Goal: Task Accomplishment & Management: Use online tool/utility

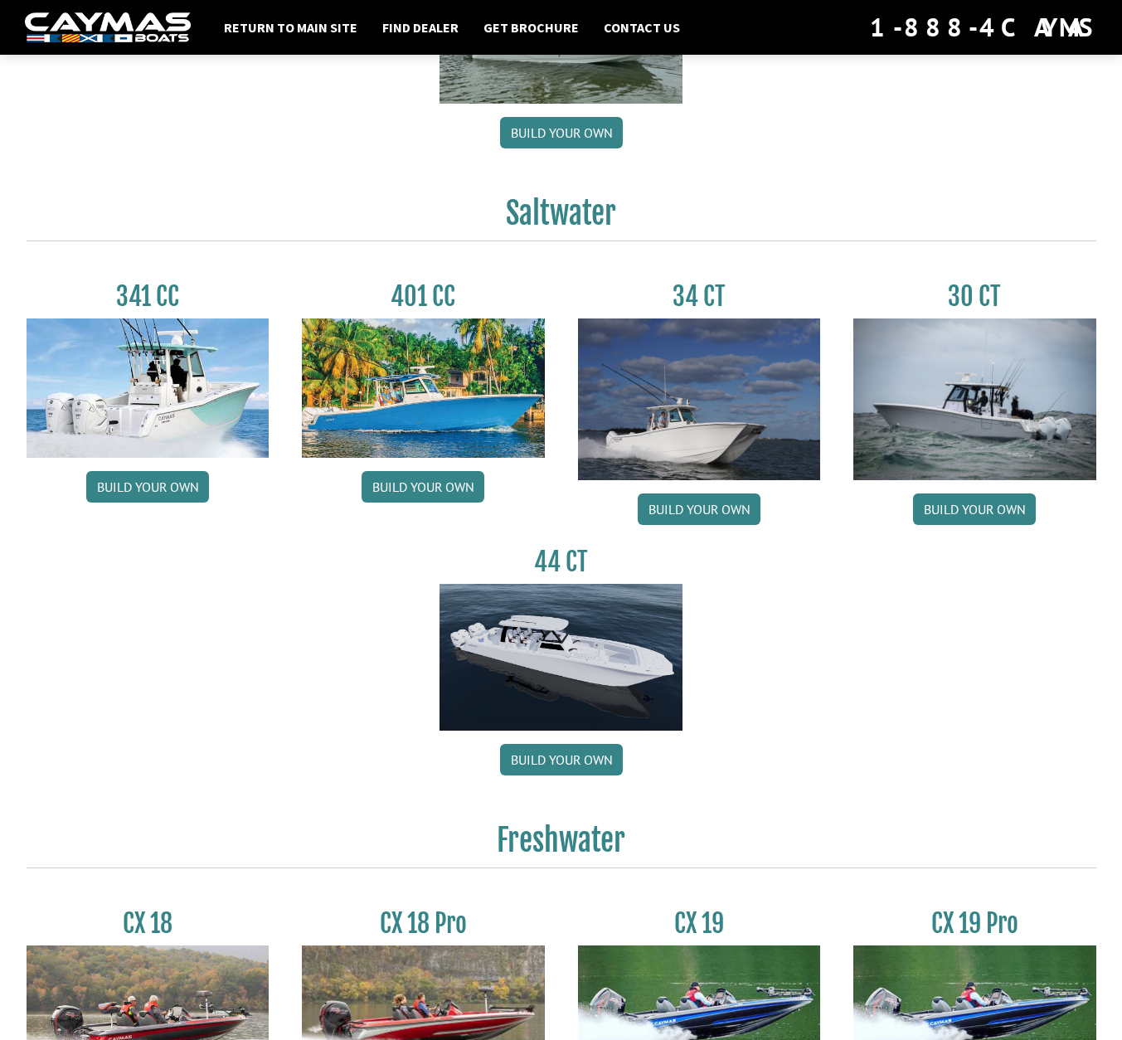
scroll to position [602, 0]
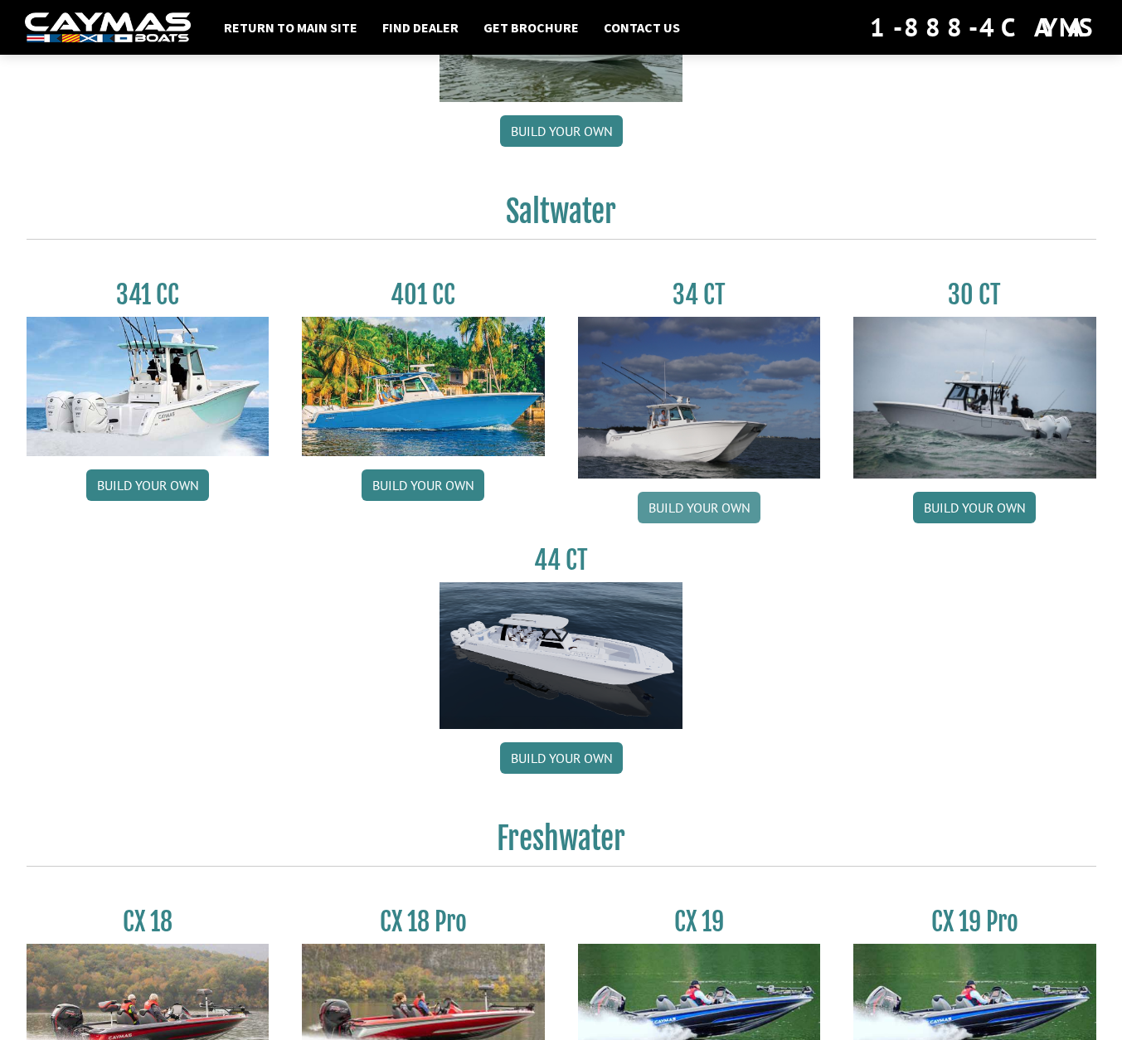
click at [693, 517] on link "Build your own" at bounding box center [699, 508] width 123 height 32
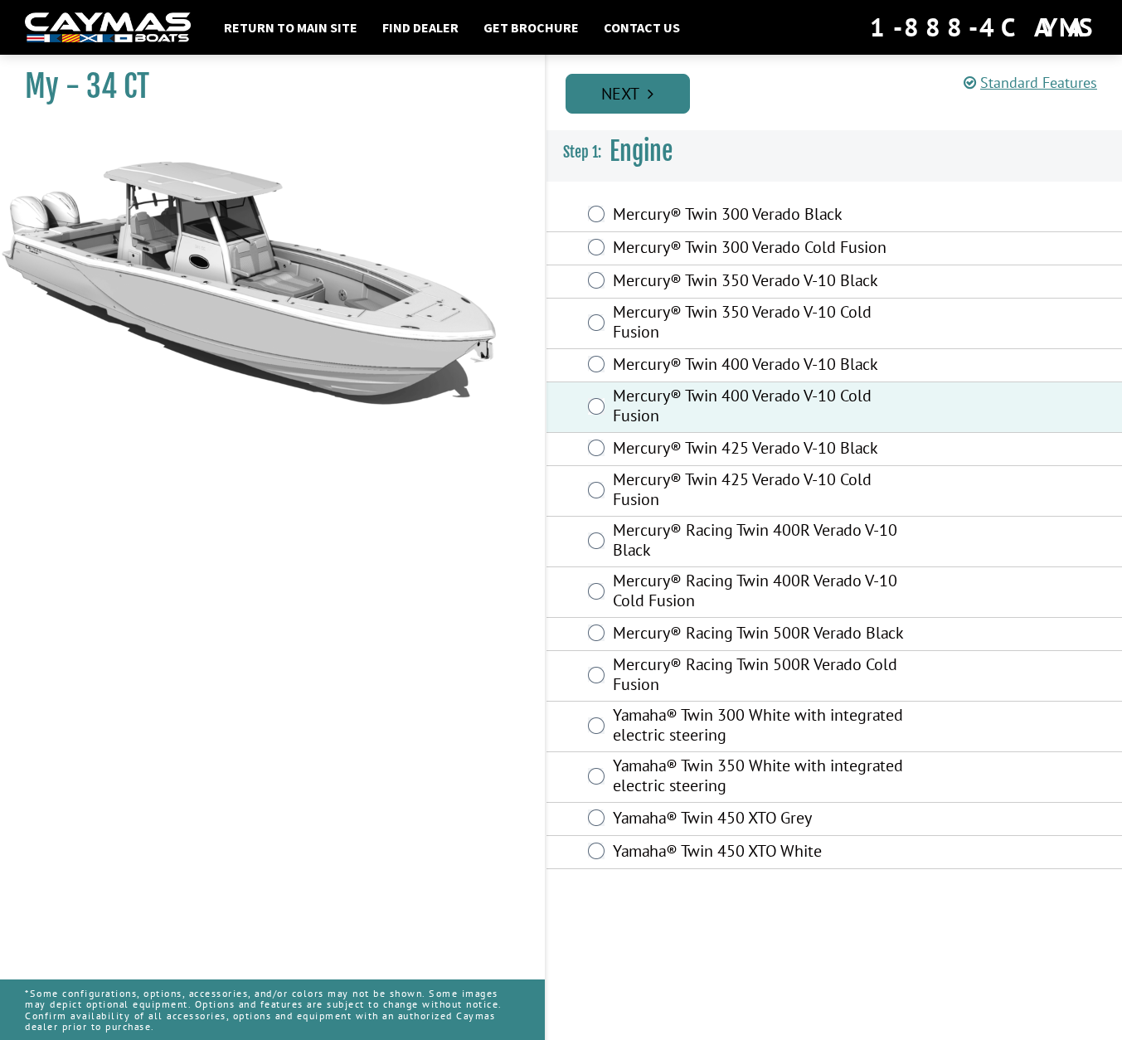
click at [620, 82] on link "Next" at bounding box center [628, 94] width 124 height 40
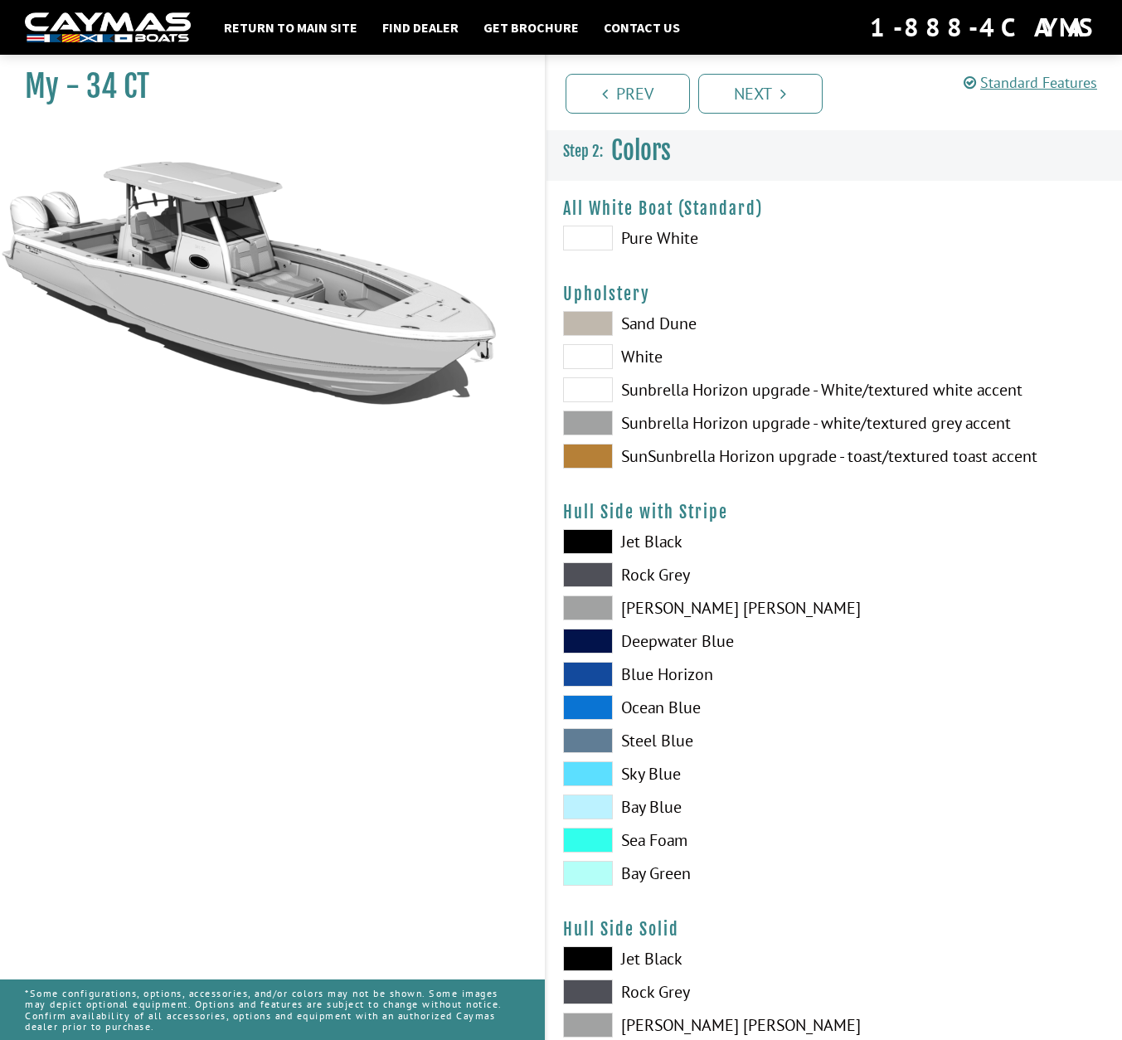
click at [594, 424] on span at bounding box center [588, 423] width 50 height 25
click at [589, 744] on span at bounding box center [588, 740] width 50 height 25
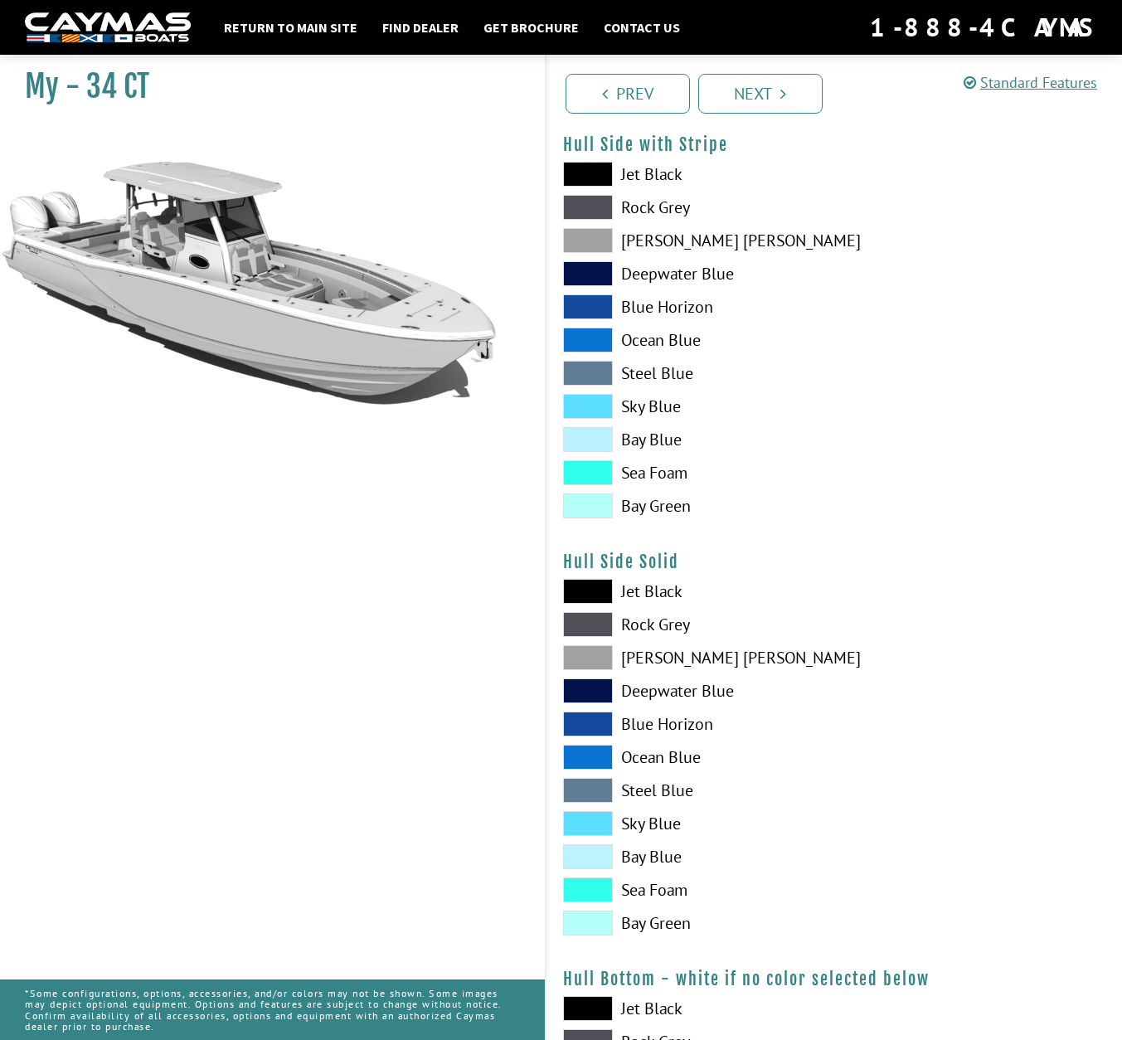
scroll to position [369, 0]
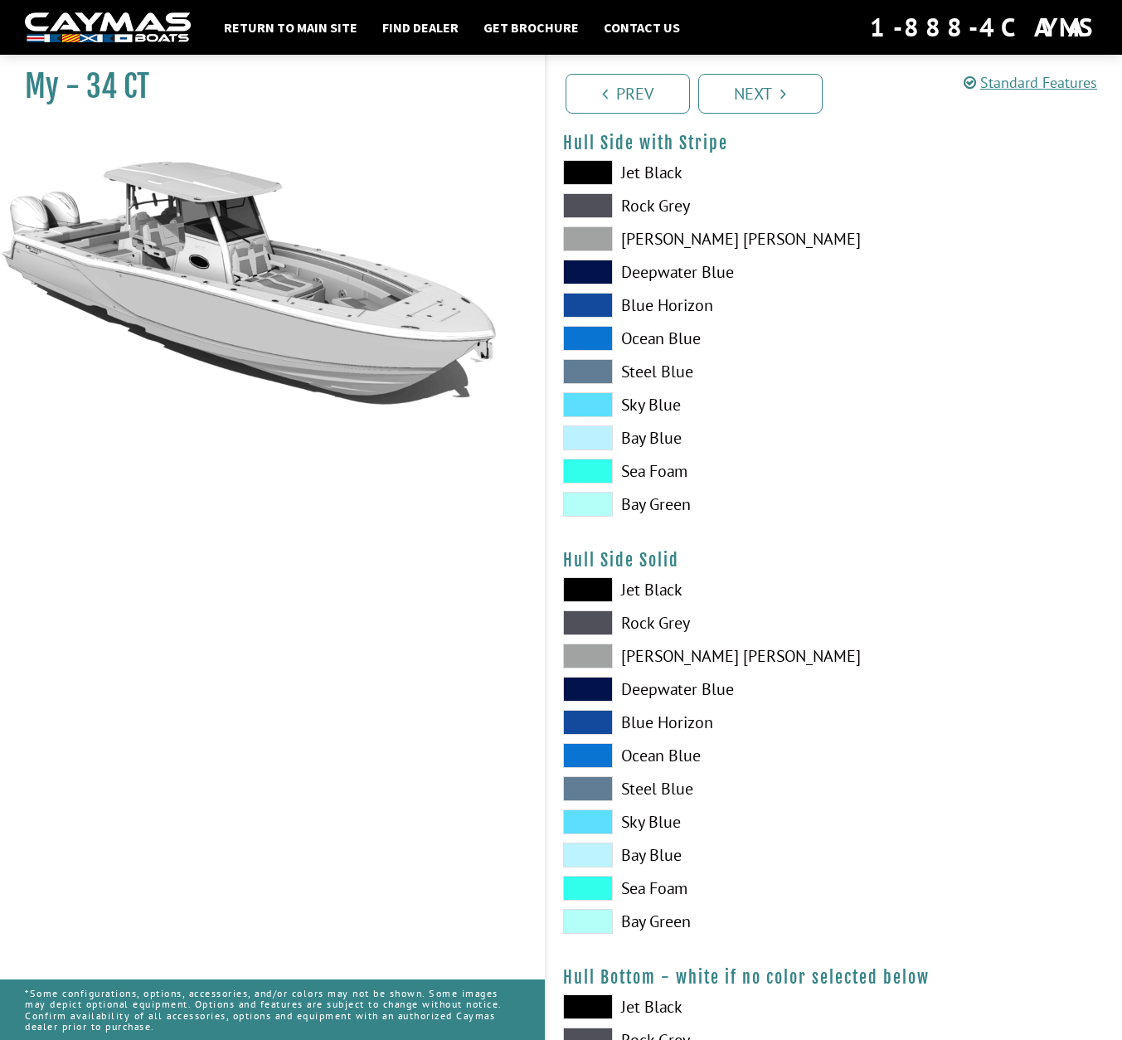
click at [585, 783] on span at bounding box center [588, 788] width 50 height 25
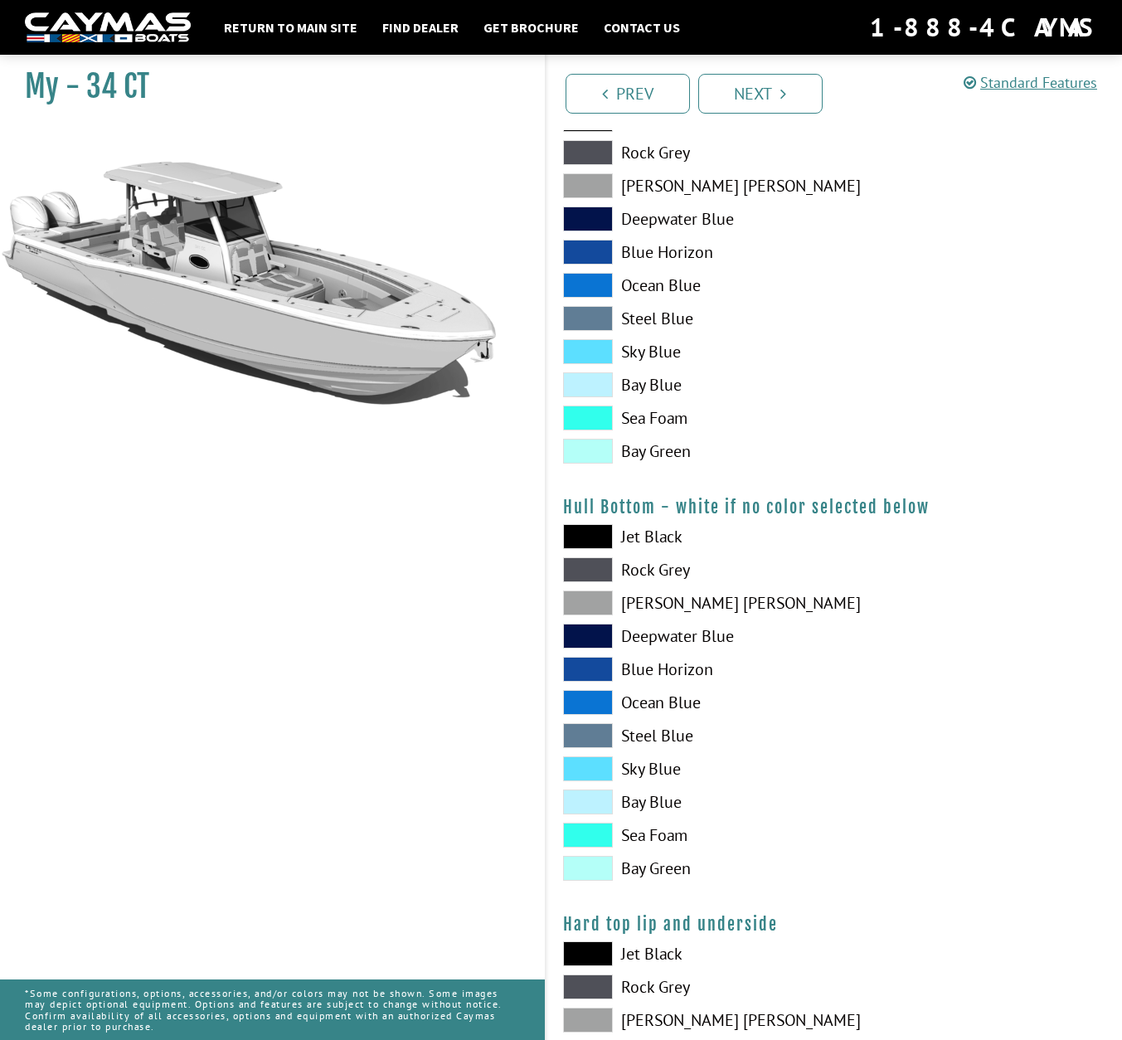
scroll to position [848, 0]
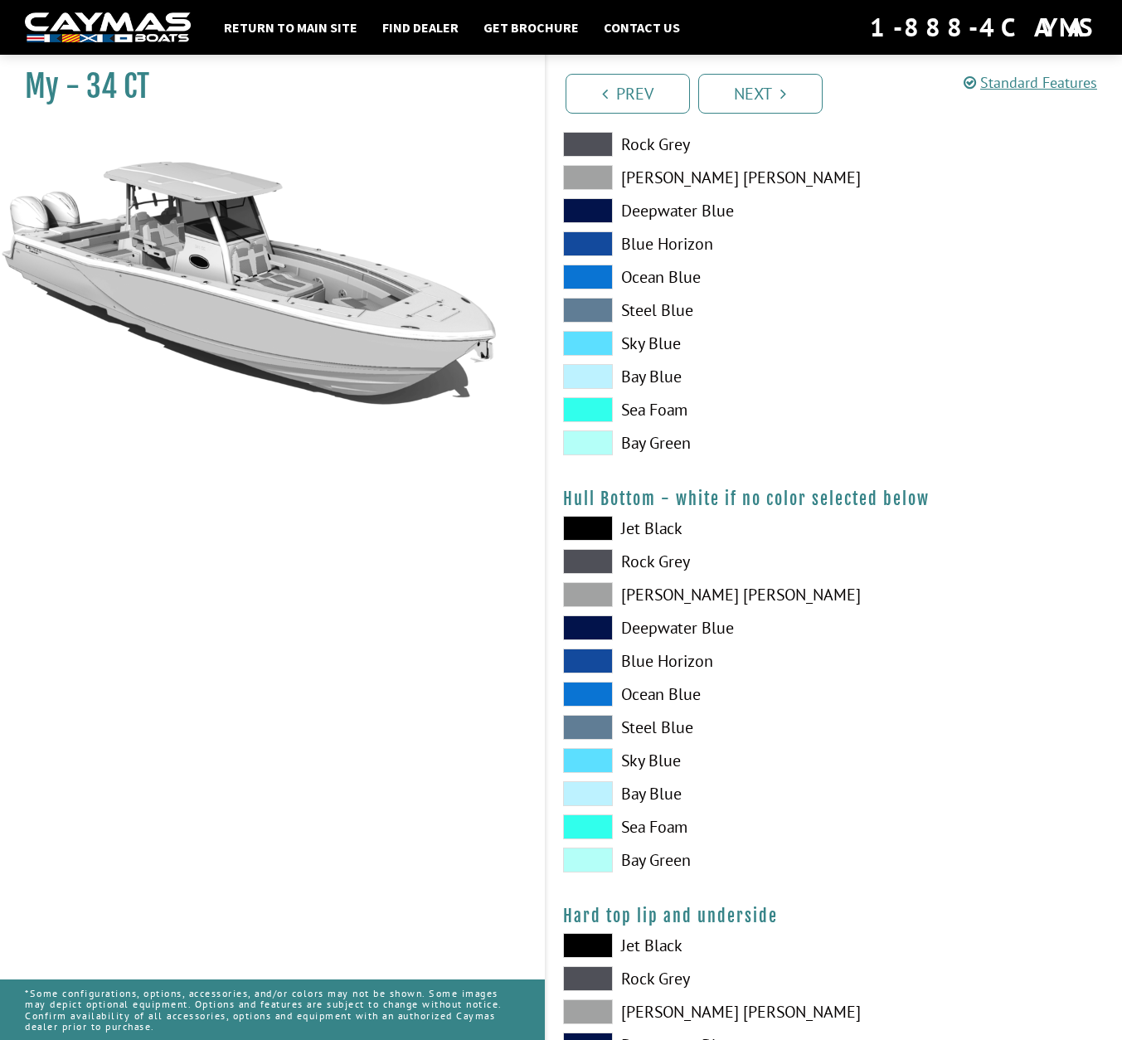
click at [594, 720] on span at bounding box center [588, 727] width 50 height 25
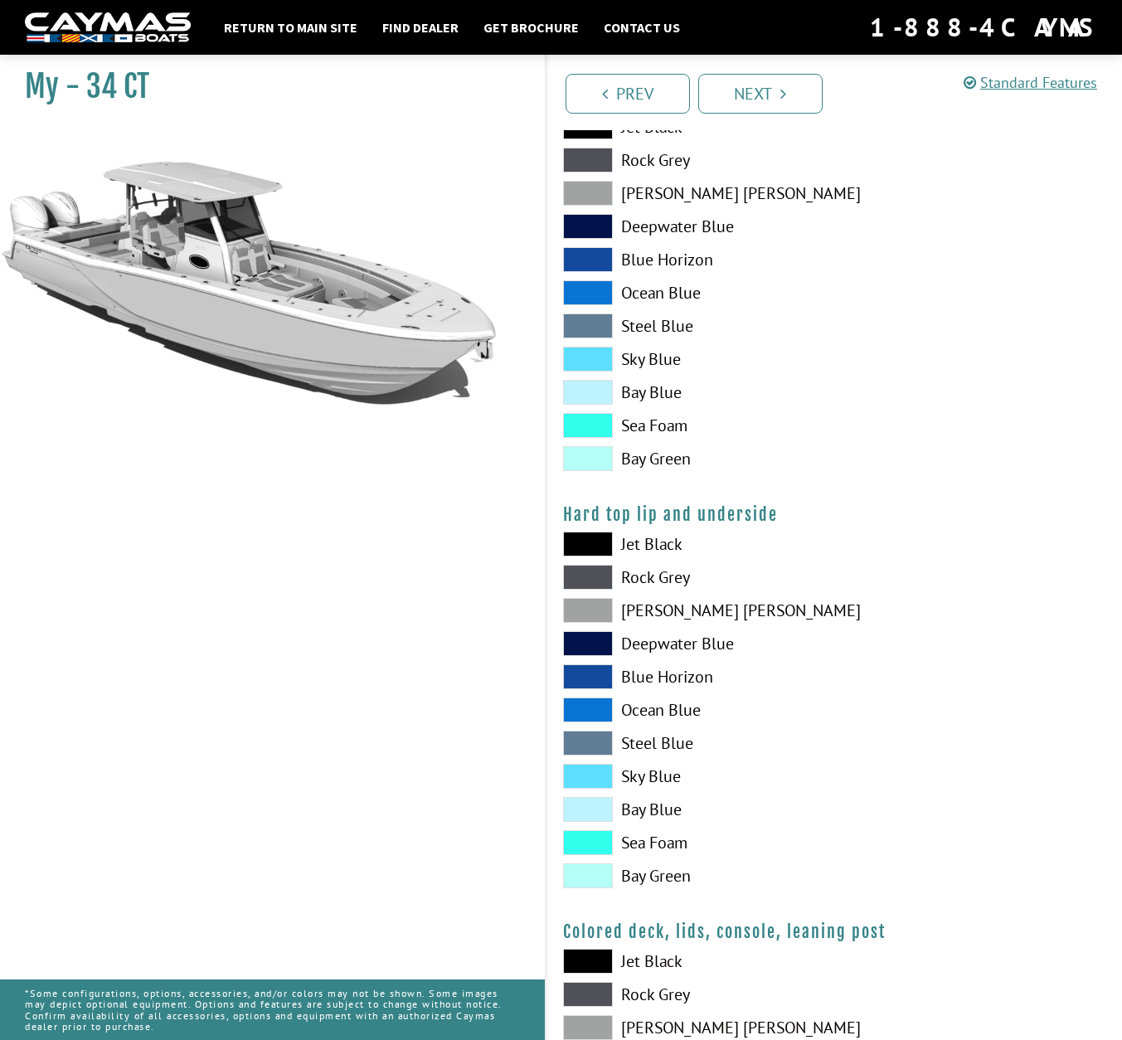
scroll to position [1251, 0]
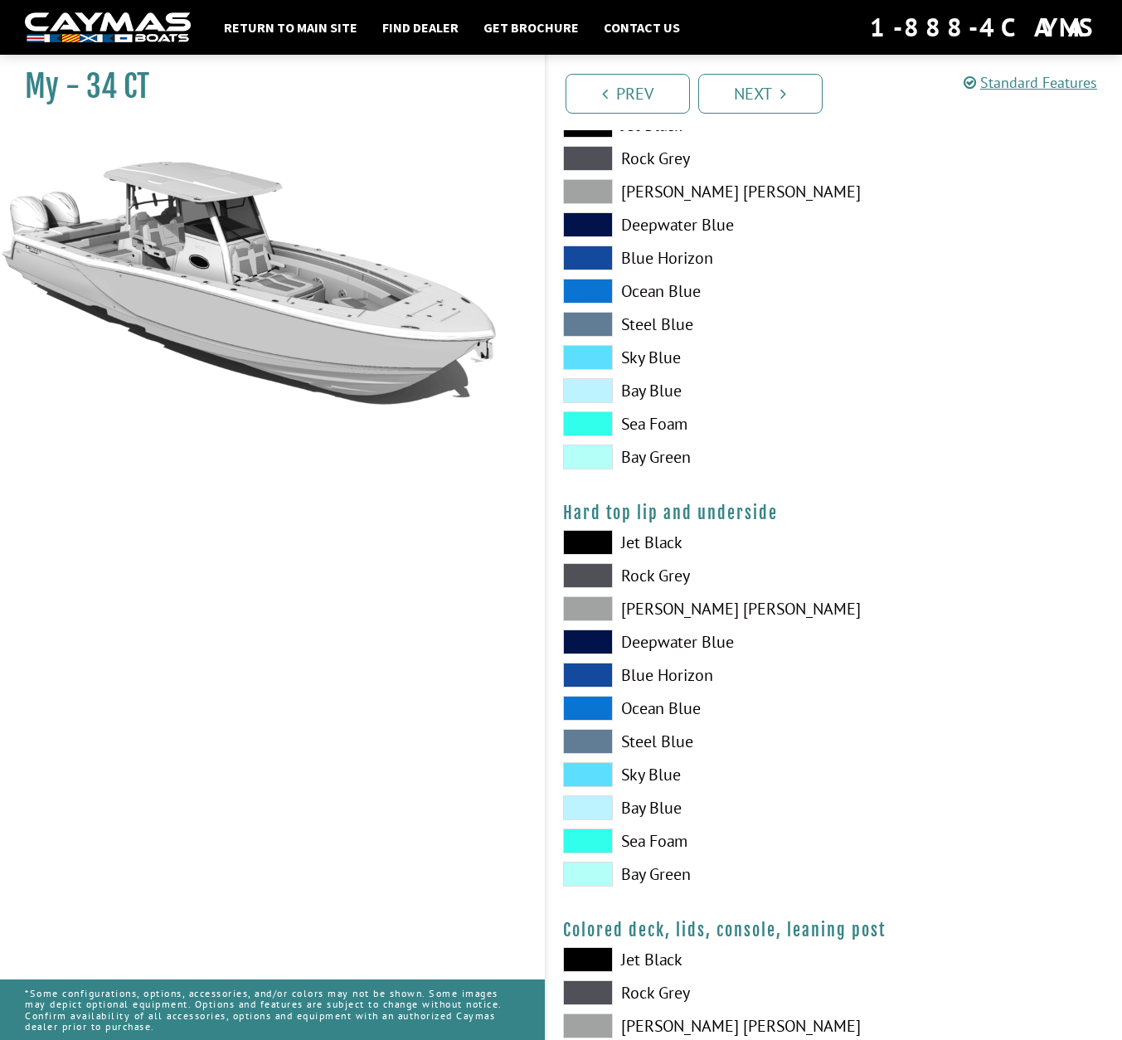
click at [591, 735] on span at bounding box center [588, 741] width 50 height 25
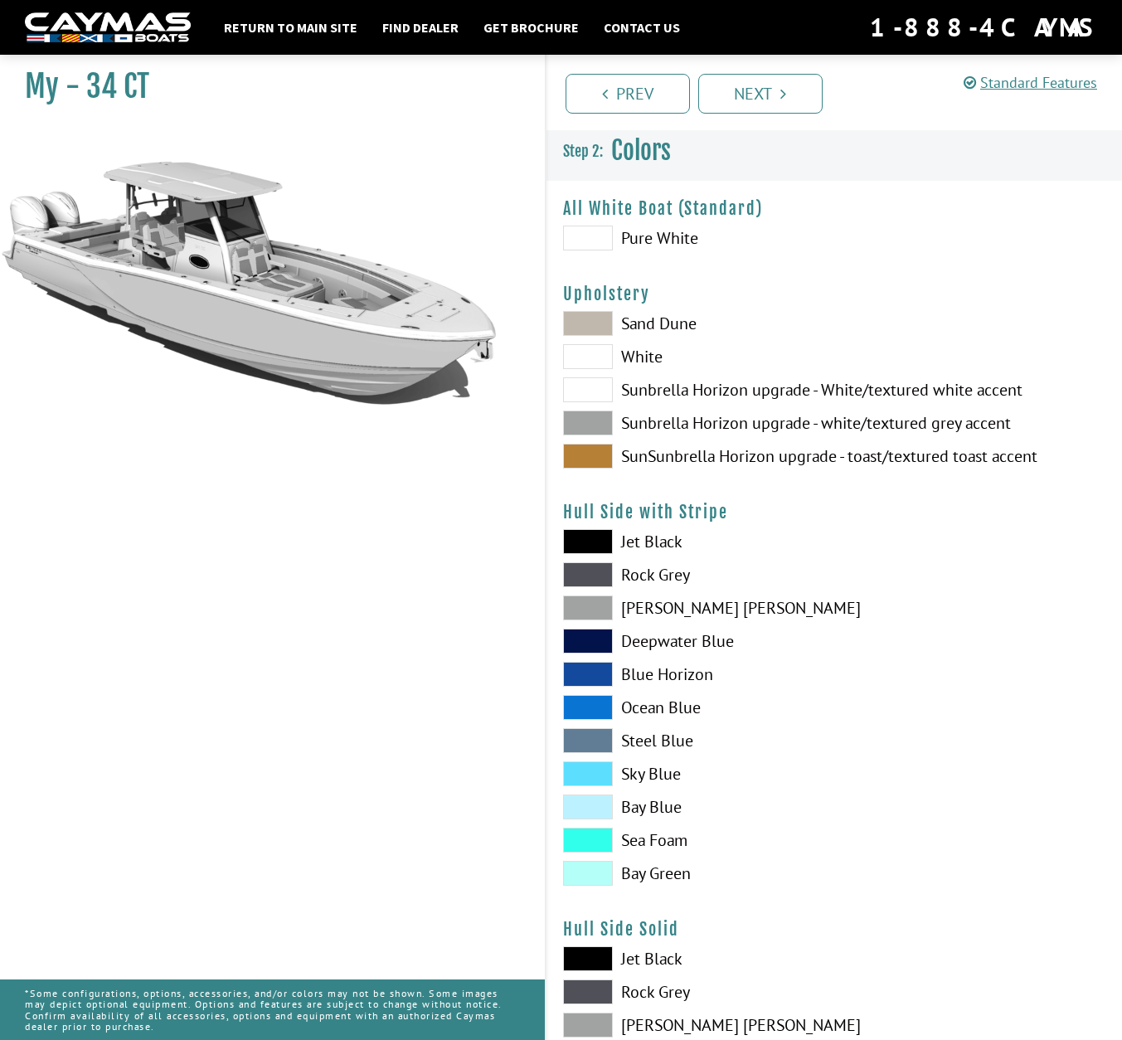
scroll to position [0, 0]
click at [757, 95] on link "Next" at bounding box center [760, 94] width 124 height 40
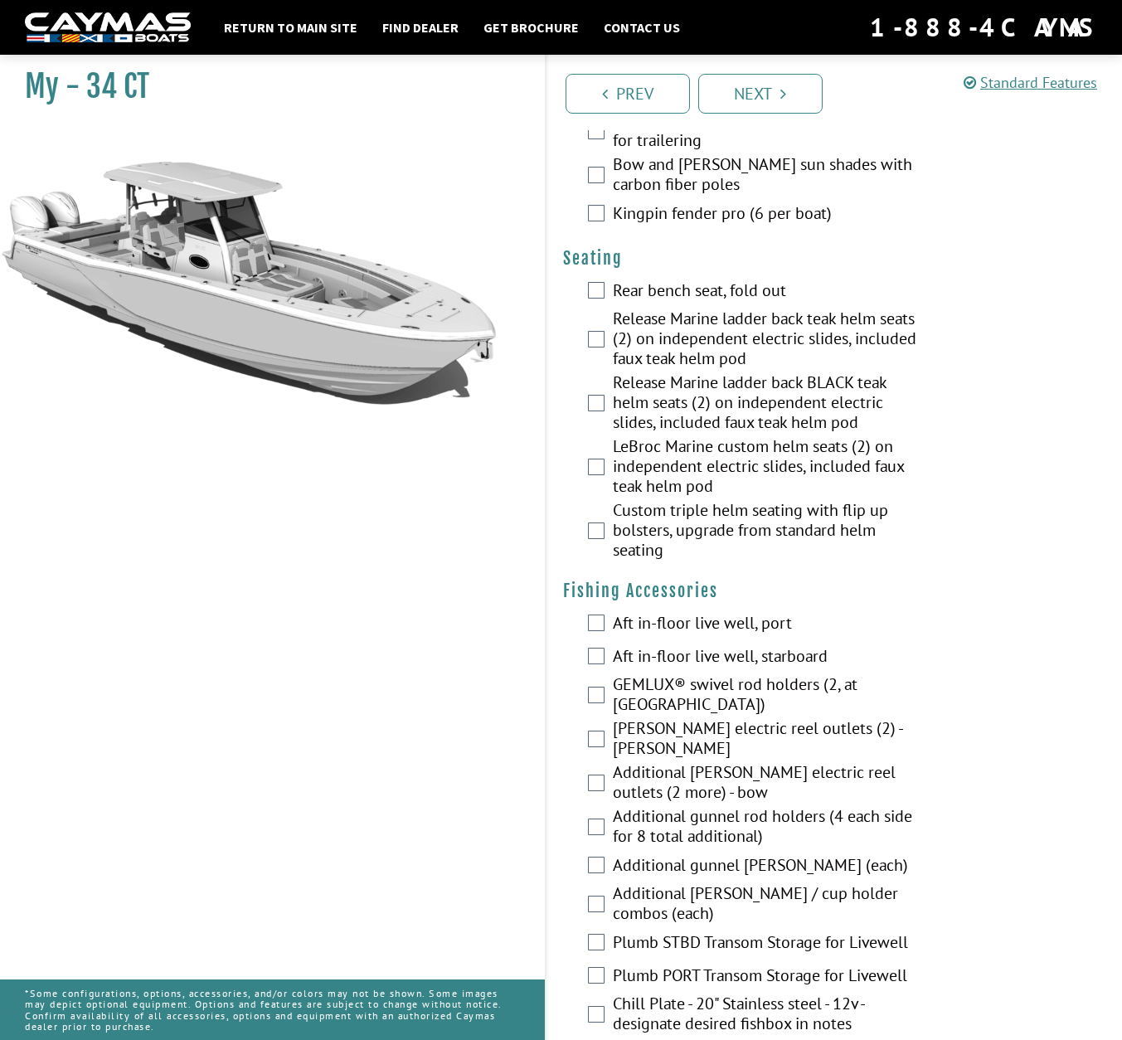
scroll to position [1500, 0]
click at [787, 97] on link "Next" at bounding box center [760, 94] width 124 height 40
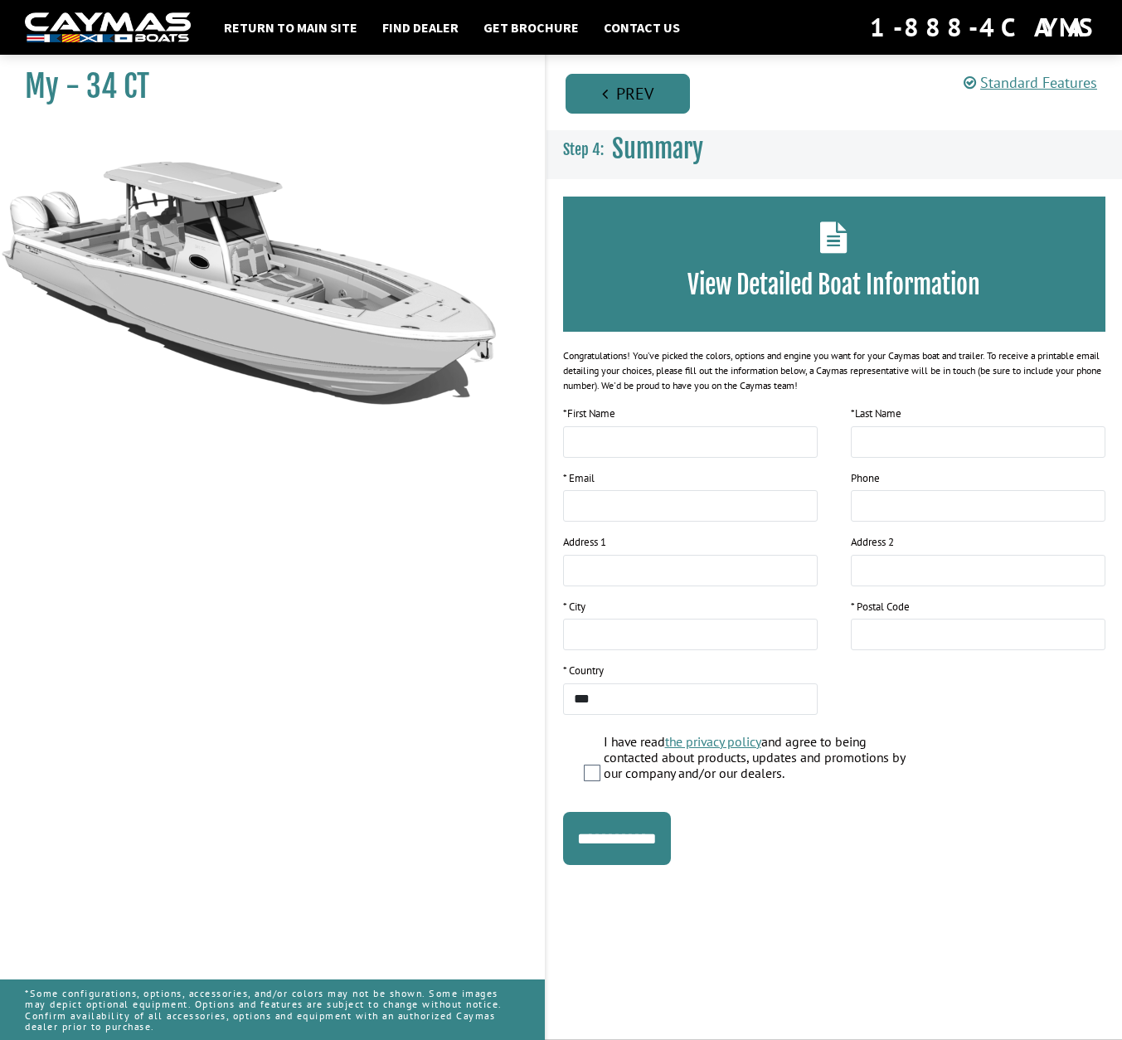
click at [628, 85] on link "Prev" at bounding box center [628, 94] width 124 height 40
